Goal: Information Seeking & Learning: Learn about a topic

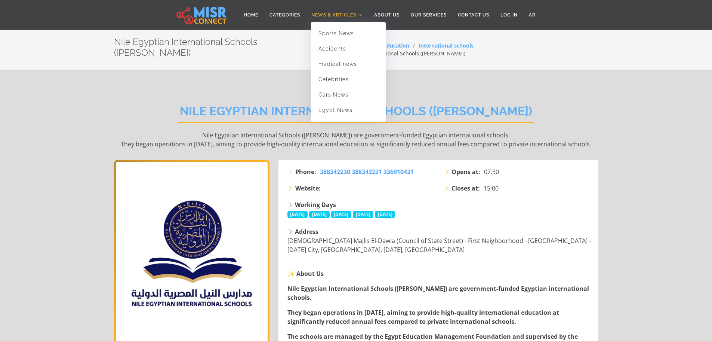
click at [362, 16] on icon at bounding box center [360, 15] width 5 height 4
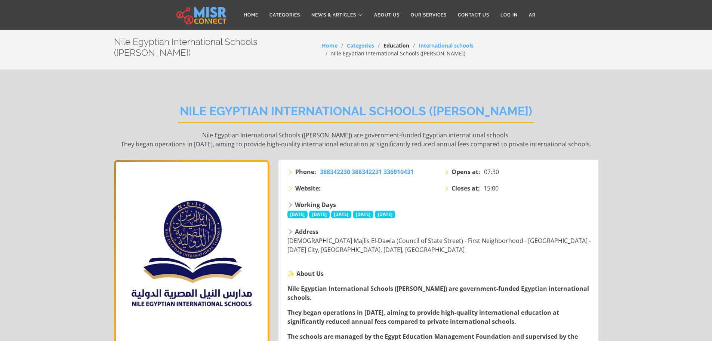
click at [403, 43] on link "Education" at bounding box center [397, 45] width 26 height 7
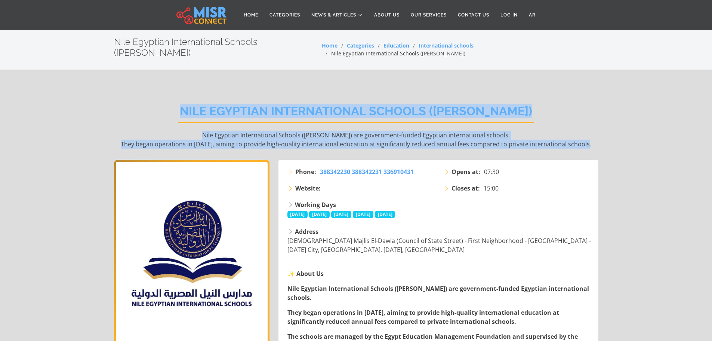
drag, startPoint x: 587, startPoint y: 134, endPoint x: 207, endPoint y: 98, distance: 381.3
click at [207, 98] on div "Nile Egyptian International Schools ([PERSON_NAME]) Nile Egyptian International…" at bounding box center [356, 126] width 485 height 67
click at [590, 105] on div "Nile Egyptian International Schools ([PERSON_NAME]) Nile Egyptian International…" at bounding box center [356, 126] width 485 height 67
click at [549, 116] on div "Nile Egyptian International Schools ([PERSON_NAME]) Nile Egyptian International…" at bounding box center [356, 126] width 485 height 67
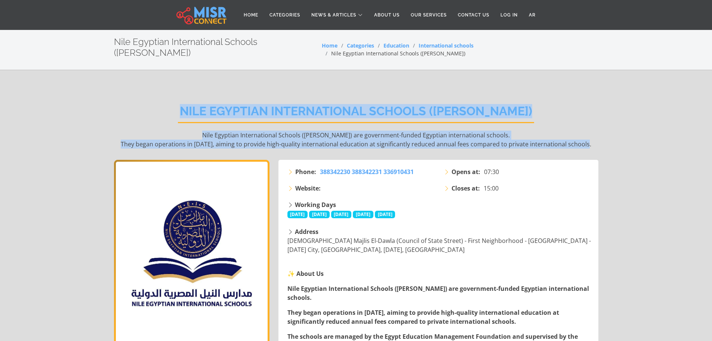
drag, startPoint x: 591, startPoint y: 132, endPoint x: 213, endPoint y: 98, distance: 379.9
click at [213, 98] on div "Nile Egyptian International Schools ([PERSON_NAME]) Nile Egyptian International…" at bounding box center [356, 126] width 485 height 67
drag, startPoint x: 591, startPoint y: 133, endPoint x: 586, endPoint y: 133, distance: 4.9
click at [591, 133] on p "Nile Egyptian International Schools ([PERSON_NAME]) are government-funded Egypt…" at bounding box center [356, 139] width 485 height 18
click at [515, 130] on p "Nile Egyptian International Schools ([PERSON_NAME]) are government-funded Egypt…" at bounding box center [356, 139] width 485 height 18
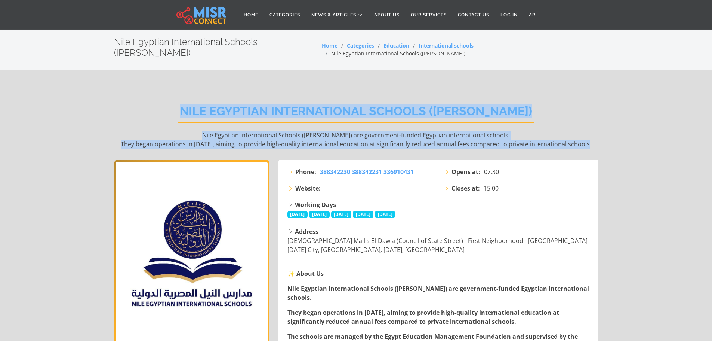
drag, startPoint x: 588, startPoint y: 133, endPoint x: 202, endPoint y: 97, distance: 388.3
click at [202, 97] on div "Nile Egyptian International Schools ([PERSON_NAME]) Nile Egyptian International…" at bounding box center [356, 126] width 485 height 67
click at [544, 95] on div "Nile Egyptian International Schools ([PERSON_NAME]) Nile Egyptian International…" at bounding box center [356, 126] width 485 height 67
click at [594, 135] on p "Nile Egyptian International Schools ([PERSON_NAME]) are government-funded Egypt…" at bounding box center [356, 139] width 485 height 18
drag, startPoint x: 590, startPoint y: 135, endPoint x: 356, endPoint y: 108, distance: 236.0
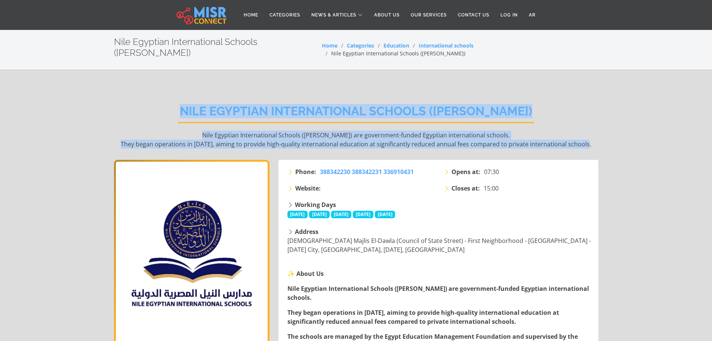
click at [181, 99] on div "Nile Egyptian International Schools ([PERSON_NAME]) Nile Egyptian International…" at bounding box center [356, 126] width 485 height 67
click at [559, 93] on div "Nile Egyptian International Schools ([PERSON_NAME]) Nile Egyptian International…" at bounding box center [356, 126] width 485 height 67
click at [508, 130] on p "Nile Egyptian International Schools ([PERSON_NAME]) are government-funded Egypt…" at bounding box center [356, 139] width 485 height 18
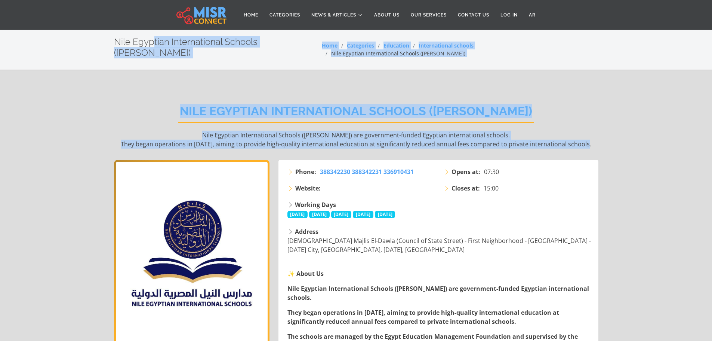
drag, startPoint x: 590, startPoint y: 133, endPoint x: 109, endPoint y: 36, distance: 491.5
drag, startPoint x: 623, startPoint y: 132, endPoint x: 86, endPoint y: 39, distance: 545.7
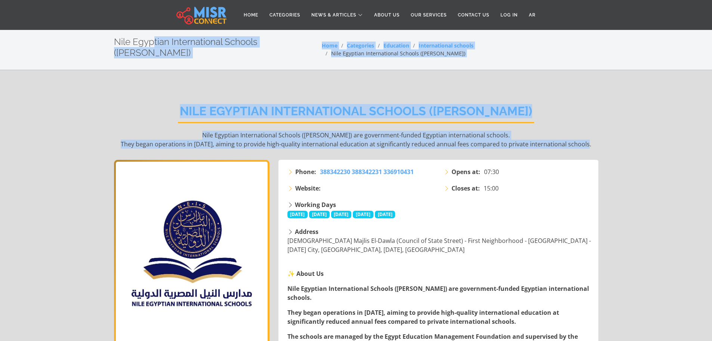
drag, startPoint x: 598, startPoint y: 134, endPoint x: 114, endPoint y: 36, distance: 492.9
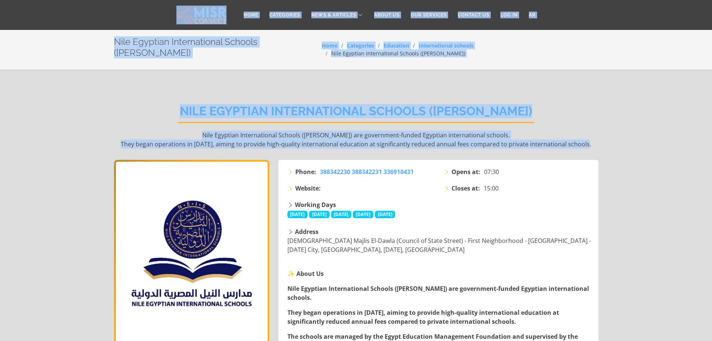
drag, startPoint x: 600, startPoint y: 135, endPoint x: 188, endPoint y: 89, distance: 414.6
drag, startPoint x: 273, startPoint y: 71, endPoint x: 282, endPoint y: 73, distance: 9.3
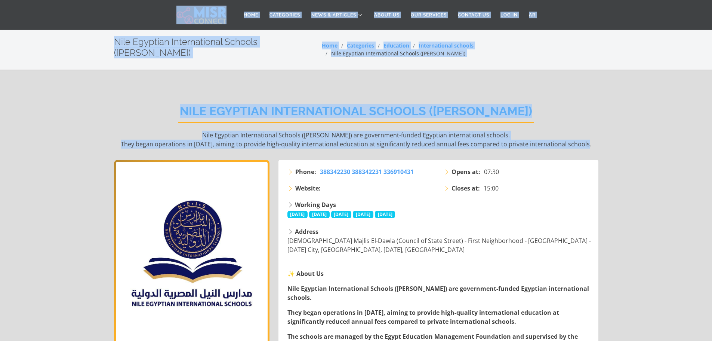
drag, startPoint x: 142, startPoint y: 14, endPoint x: 604, endPoint y: 141, distance: 479.2
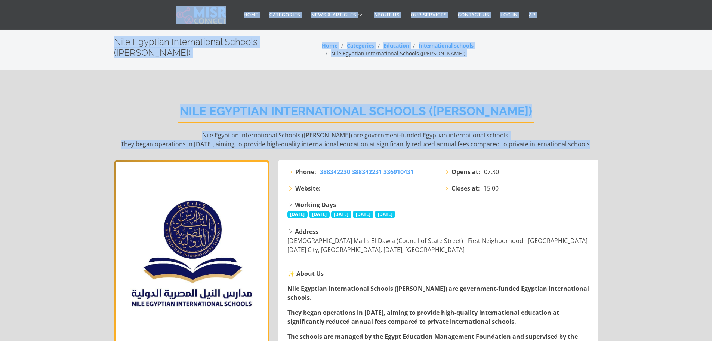
drag, startPoint x: 147, startPoint y: 12, endPoint x: 595, endPoint y: 138, distance: 465.2
click at [579, 97] on div "Nile Egyptian International Schools ([PERSON_NAME]) Nile Egyptian International…" at bounding box center [356, 126] width 485 height 67
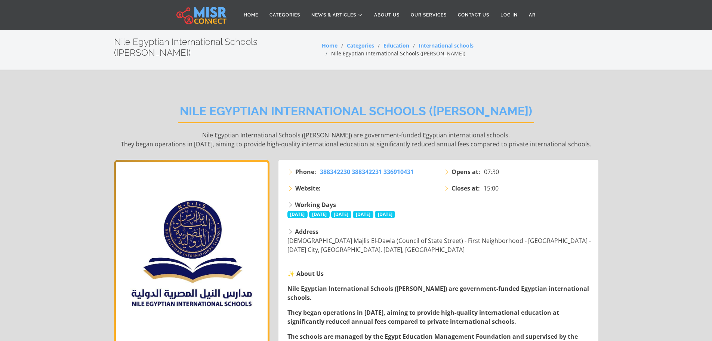
click at [466, 49] on li "Nile Egyptian International Schools ([PERSON_NAME])" at bounding box center [394, 53] width 144 height 8
click at [456, 45] on link "International schools" at bounding box center [446, 45] width 55 height 7
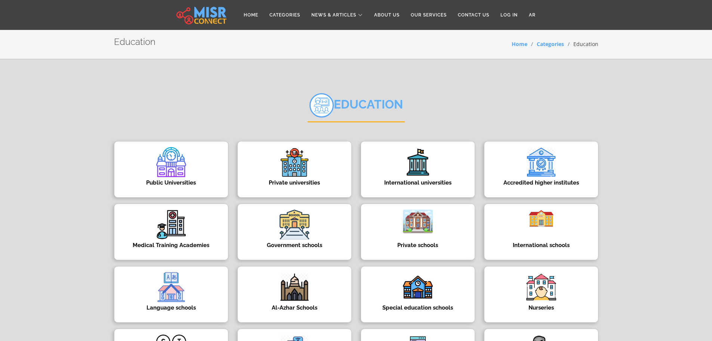
click at [212, 21] on img at bounding box center [201, 15] width 50 height 19
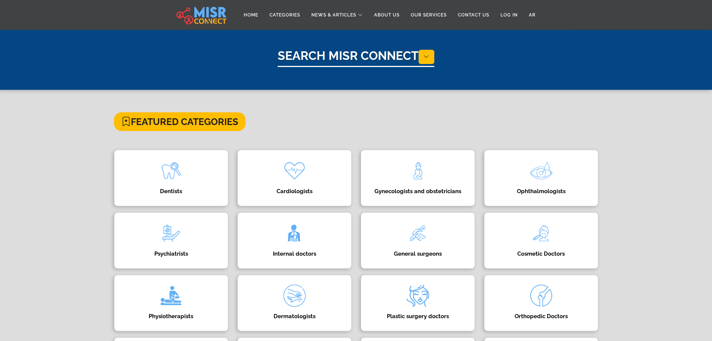
click at [210, 12] on img at bounding box center [201, 15] width 50 height 19
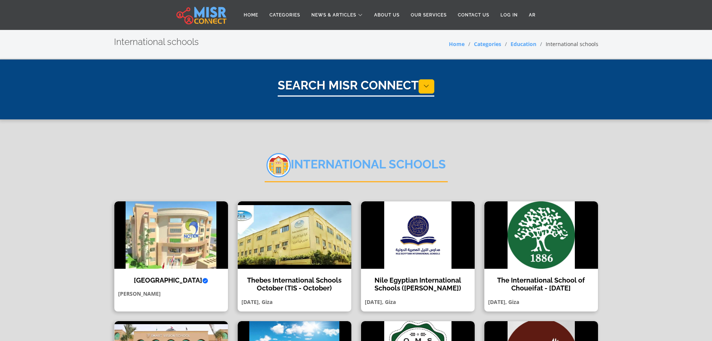
select select "*********"
select select "**********"
